Goal: Communication & Community: Answer question/provide support

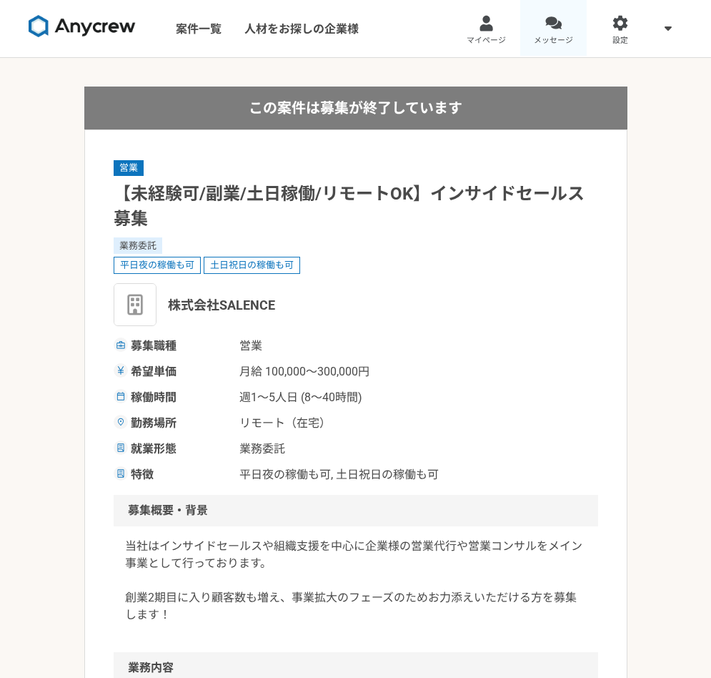
click at [567, 37] on span "メッセージ" at bounding box center [553, 40] width 39 height 11
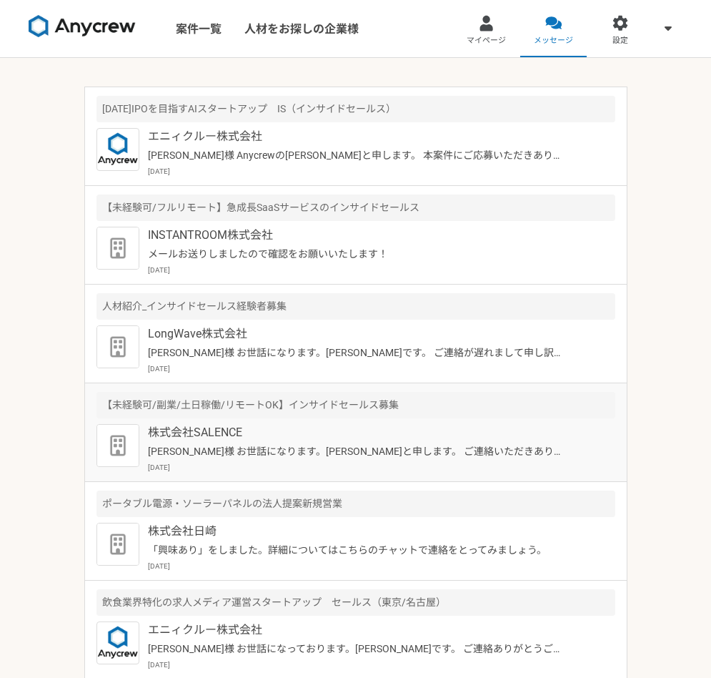
click at [327, 426] on p "株式会社SALENCE" at bounding box center [358, 432] width 421 height 17
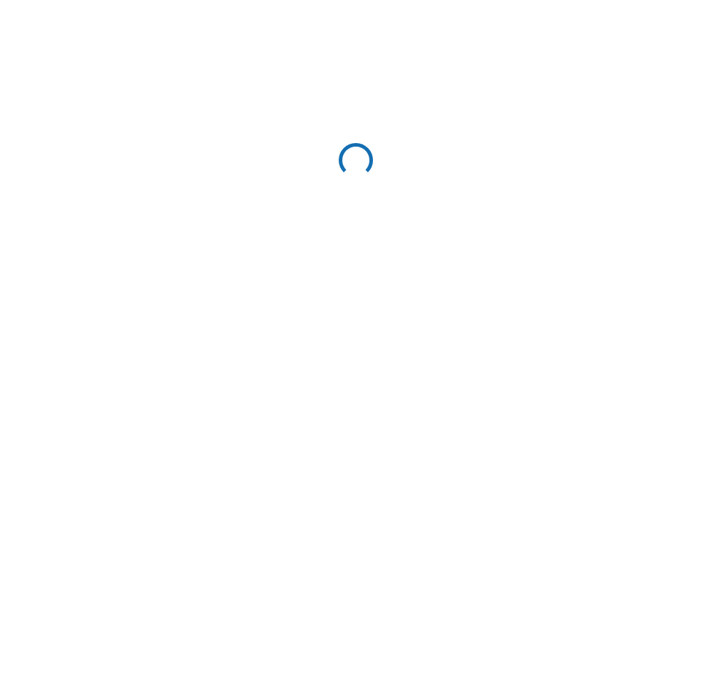
scroll to position [167, 0]
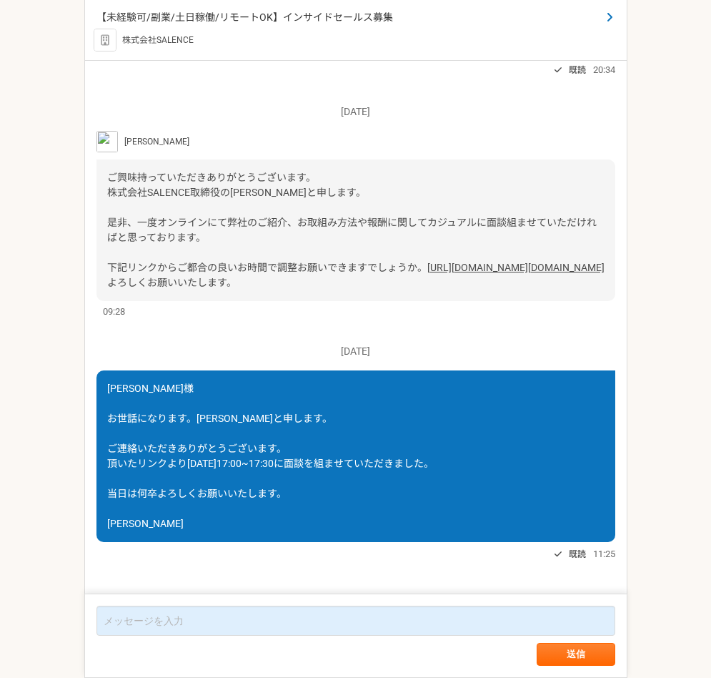
click at [323, 20] on span "【未経験可/副業/土日稼働/リモートOK】インサイドセールス募集" at bounding box center [348, 17] width 505 height 15
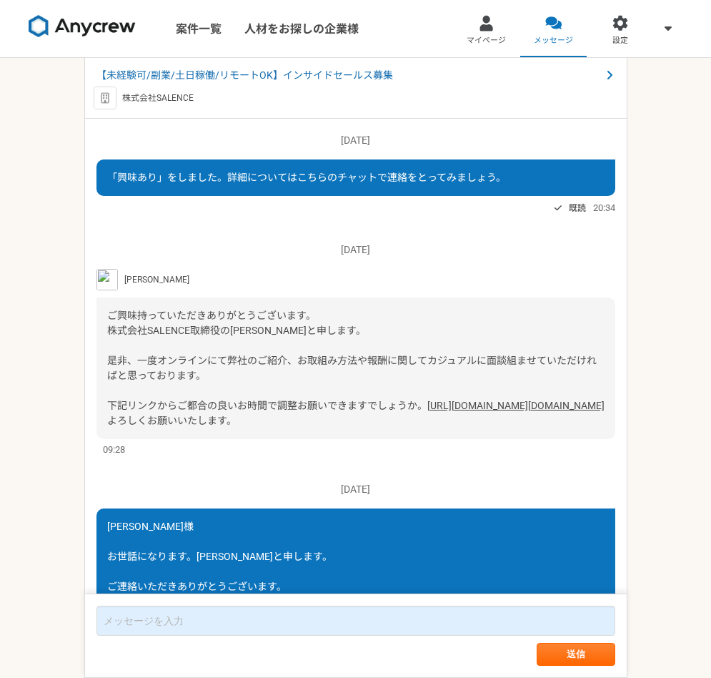
scroll to position [167, 0]
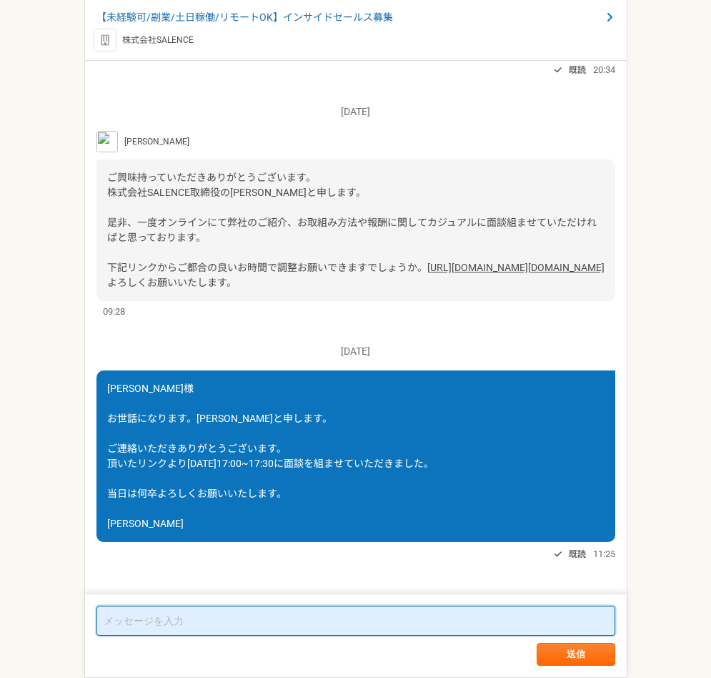
click at [248, 629] on textarea at bounding box center [355, 620] width 519 height 30
paste textarea "[PERSON_NAME]様 お世話になっております。[PERSON_NAME]です。 ご連絡が遅くなり申し訳ございません。 先日はご面談いただきありがとうご…"
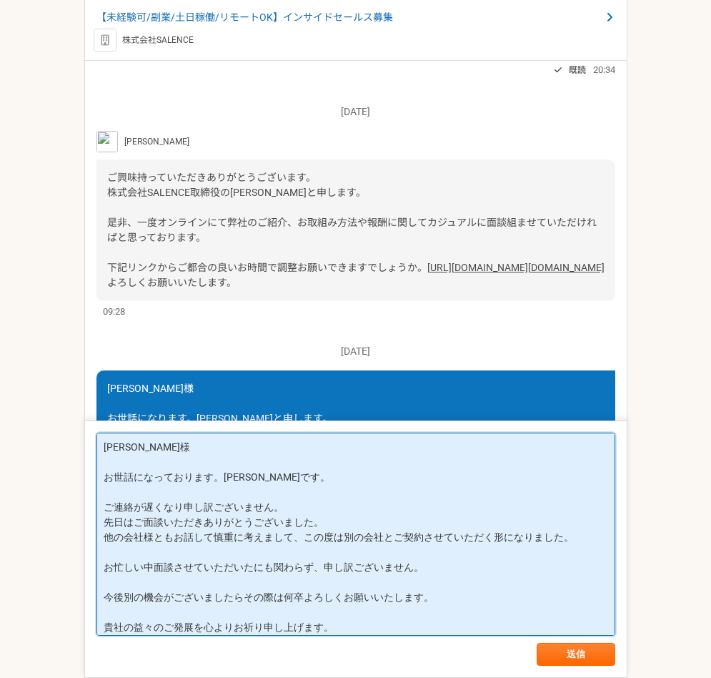
scroll to position [36, 0]
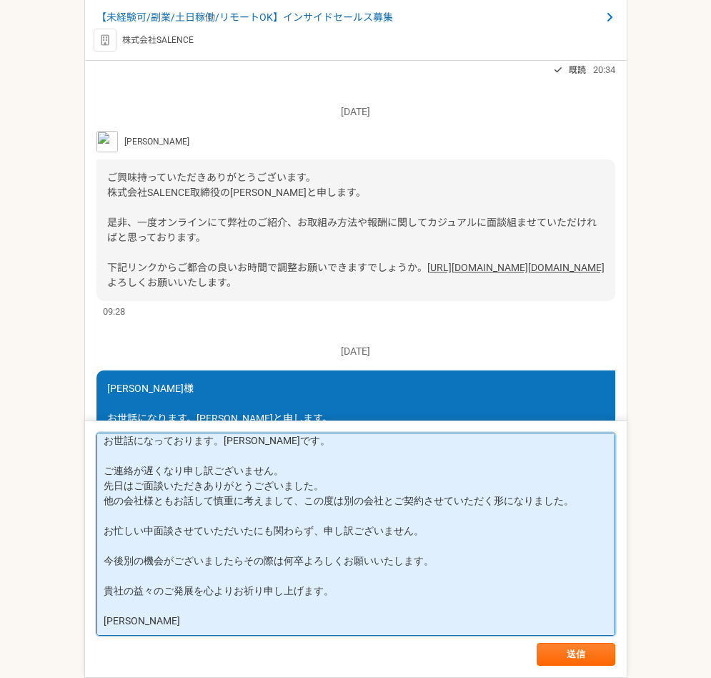
click at [386, 560] on textarea "[PERSON_NAME]様 お世話になっております。[PERSON_NAME]です。 ご連絡が遅くなり申し訳ございません。 先日はご面談いただきありがとうご…" at bounding box center [355, 533] width 519 height 203
type textarea "[PERSON_NAME]様 お世話になっております。[PERSON_NAME]です。 ご連絡が遅くなり申し訳ございません。 先日はご面談いただきありがとうご…"
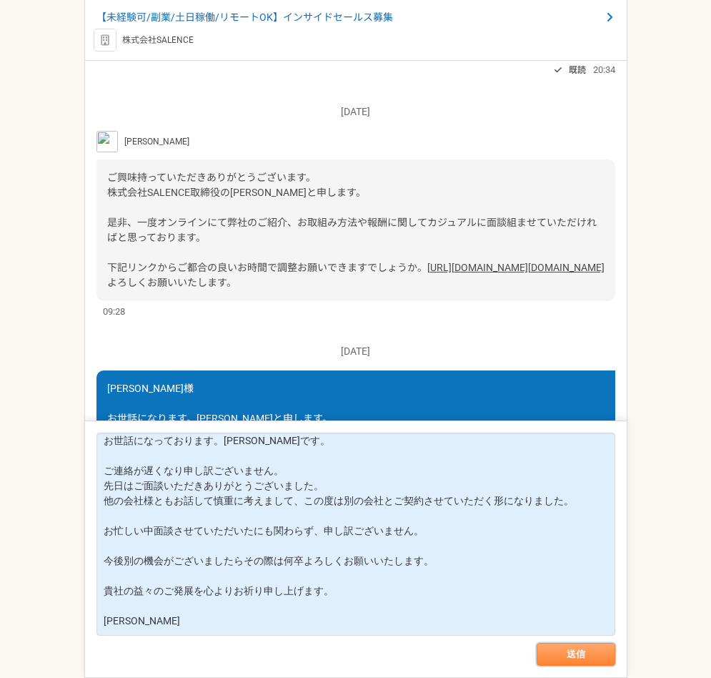
click at [550, 656] on button "送信" at bounding box center [576, 654] width 79 height 23
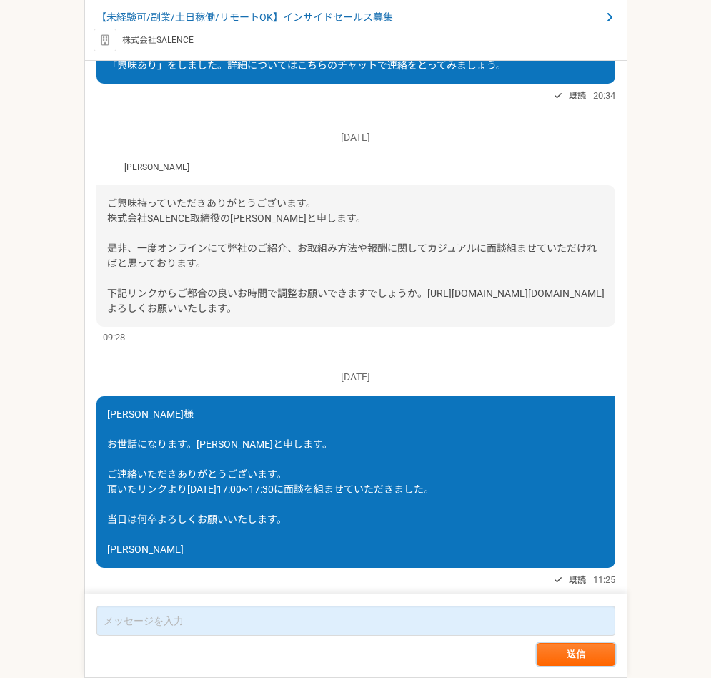
scroll to position [0, 0]
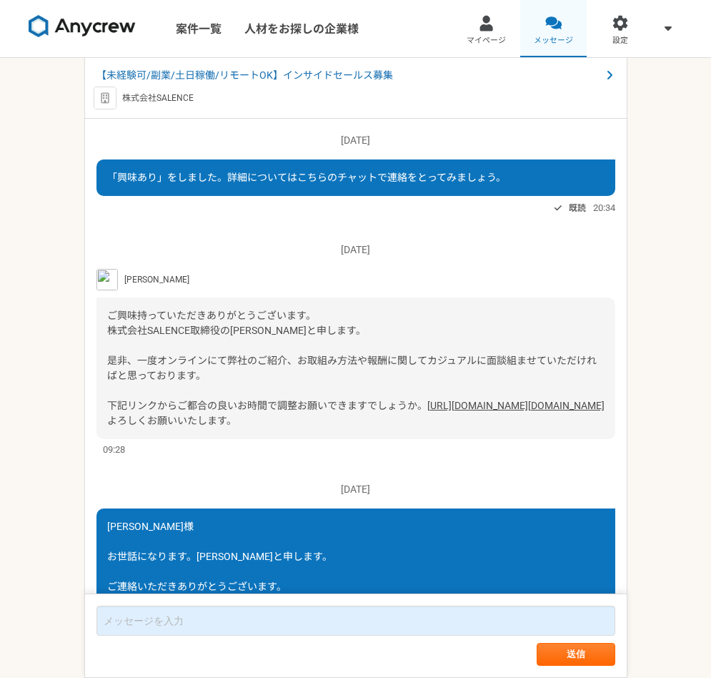
click at [570, 21] on link "メッセージ" at bounding box center [553, 28] width 67 height 57
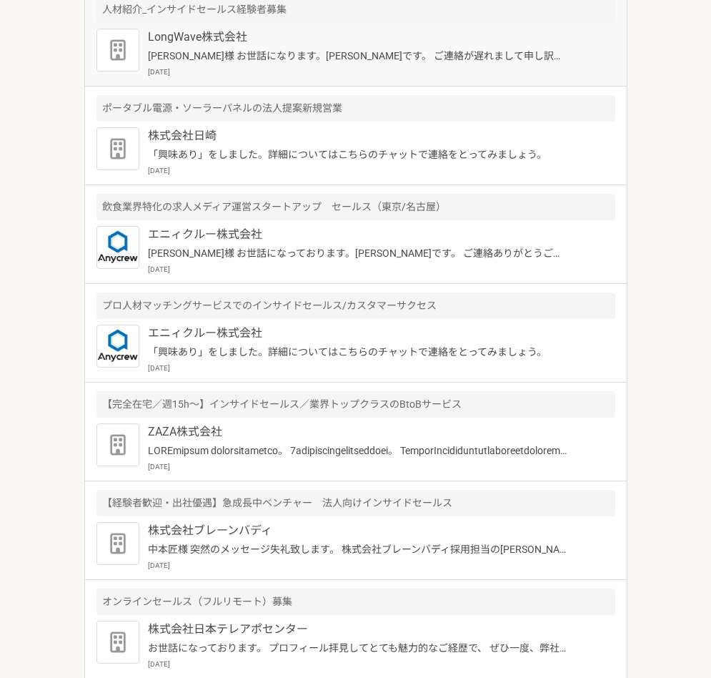
scroll to position [460, 0]
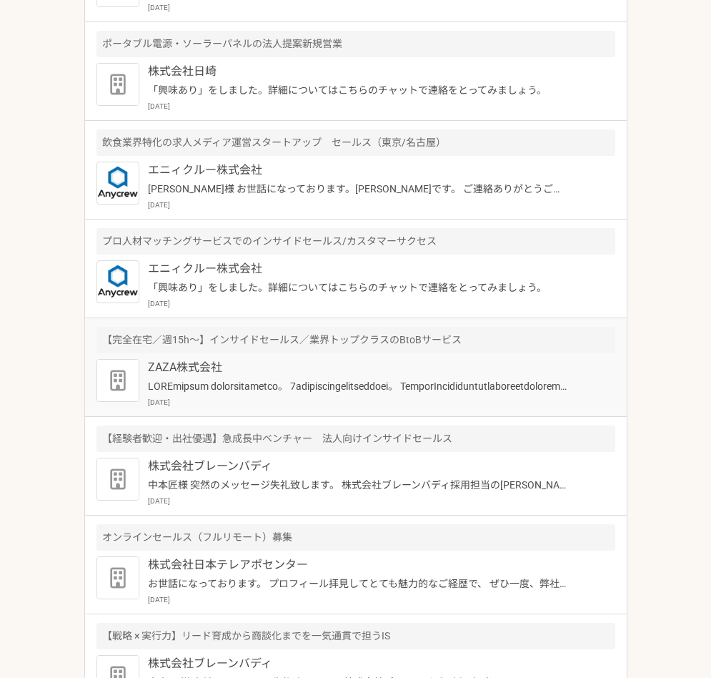
click at [346, 385] on p at bounding box center [358, 386] width 421 height 15
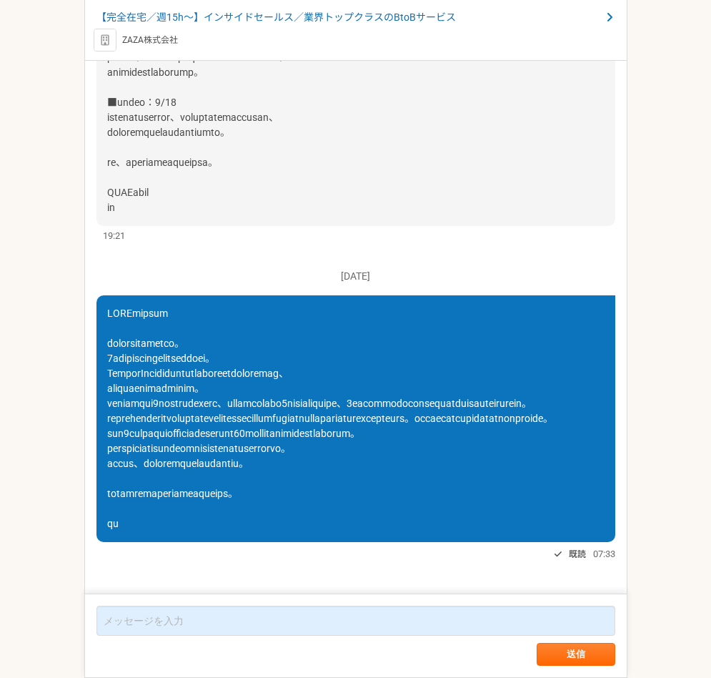
scroll to position [4430, 0]
